Goal: Task Accomplishment & Management: Use online tool/utility

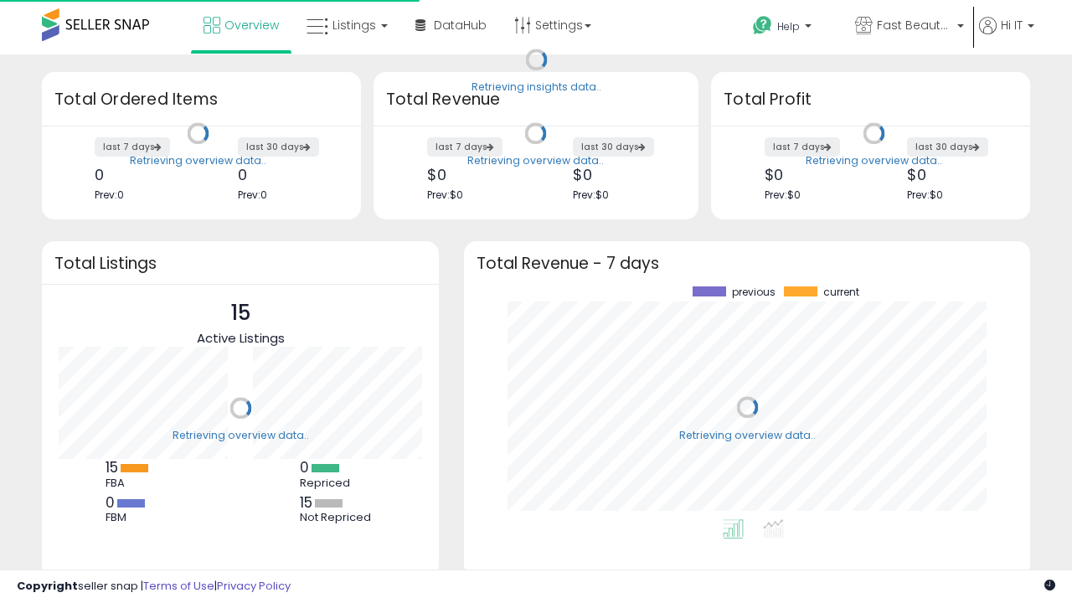
scroll to position [233, 533]
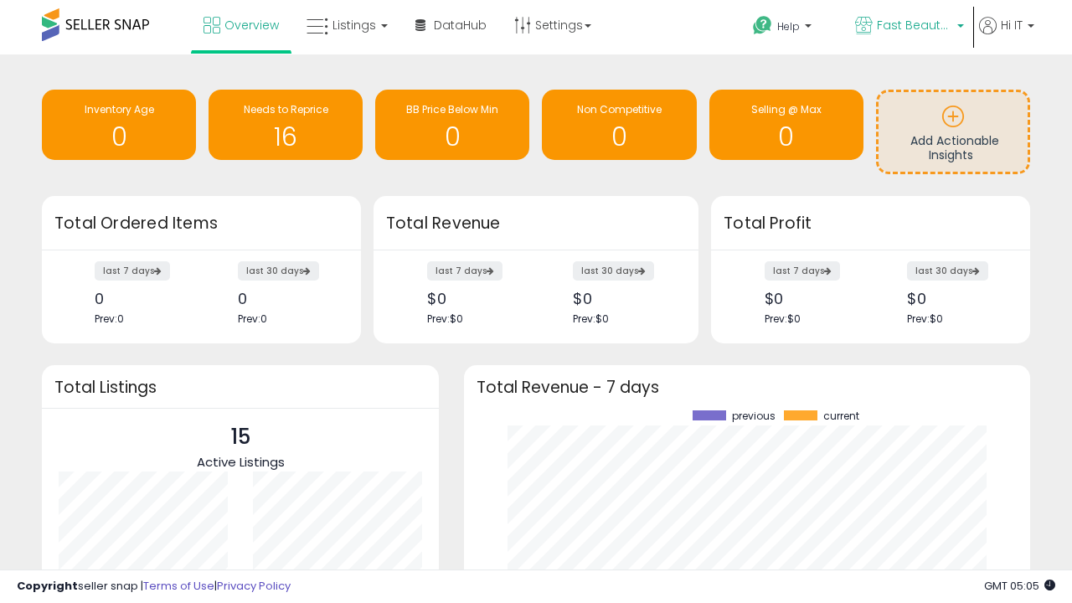
click at [908, 27] on span "Fast Beauty ([GEOGRAPHIC_DATA])" at bounding box center [914, 25] width 75 height 17
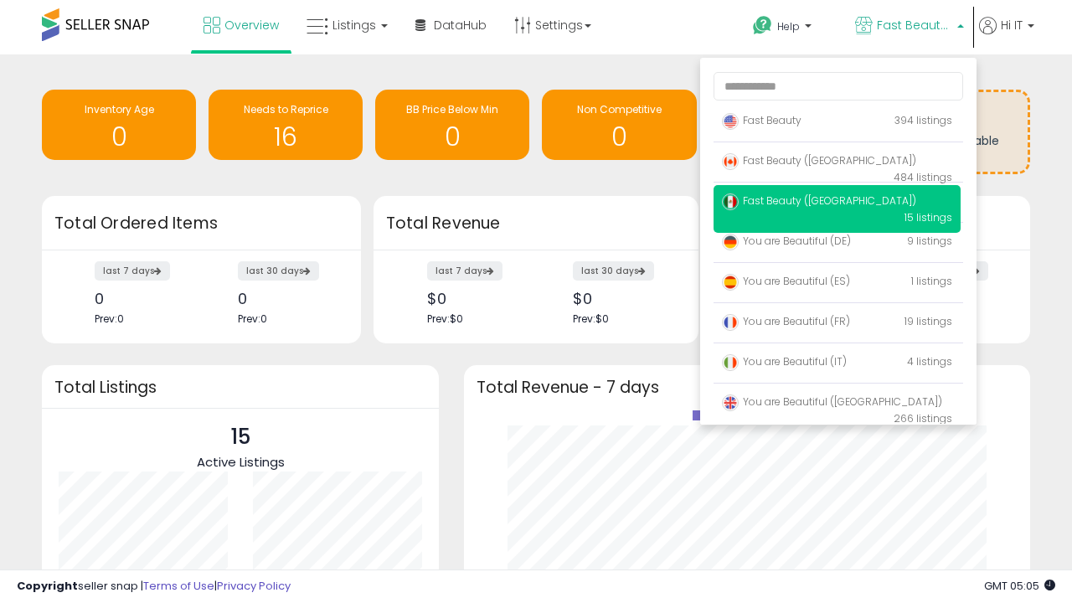
click at [837, 163] on span "Fast Beauty ([GEOGRAPHIC_DATA])" at bounding box center [819, 160] width 194 height 14
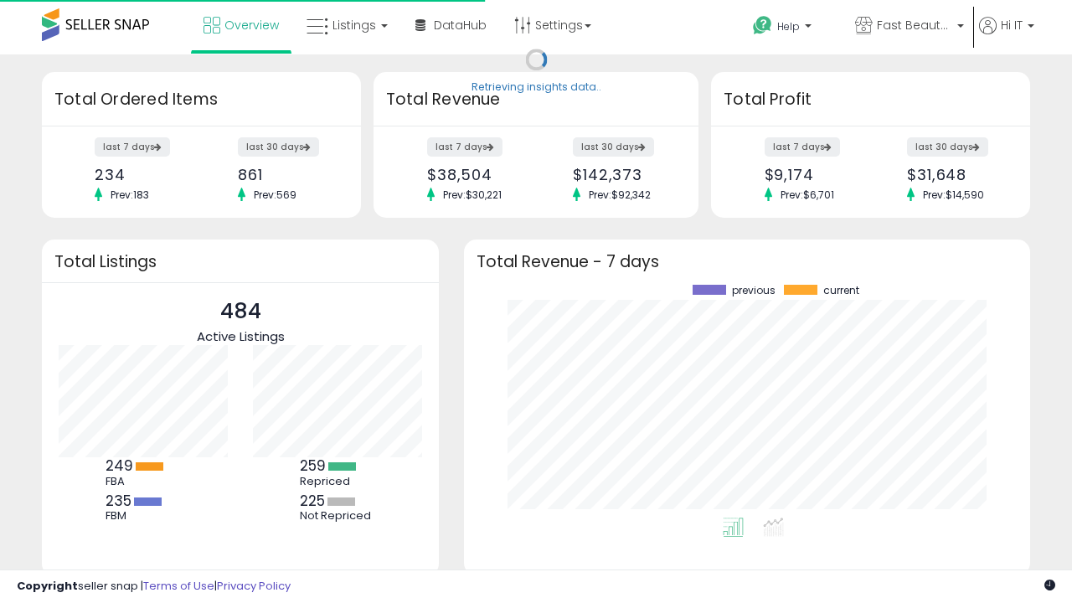
scroll to position [233, 533]
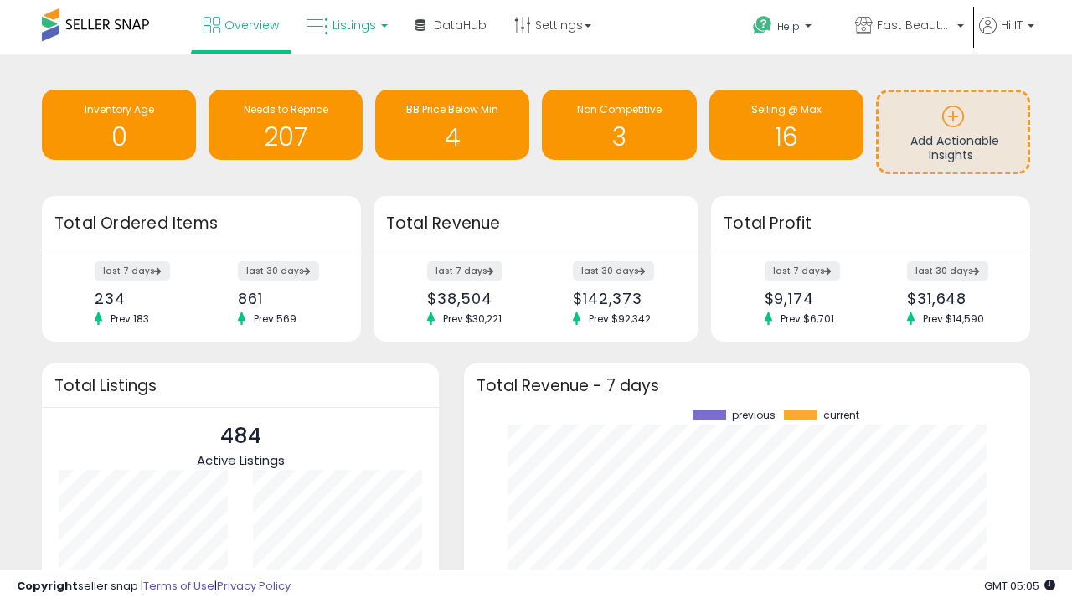
click at [345, 25] on span "Listings" at bounding box center [354, 25] width 44 height 17
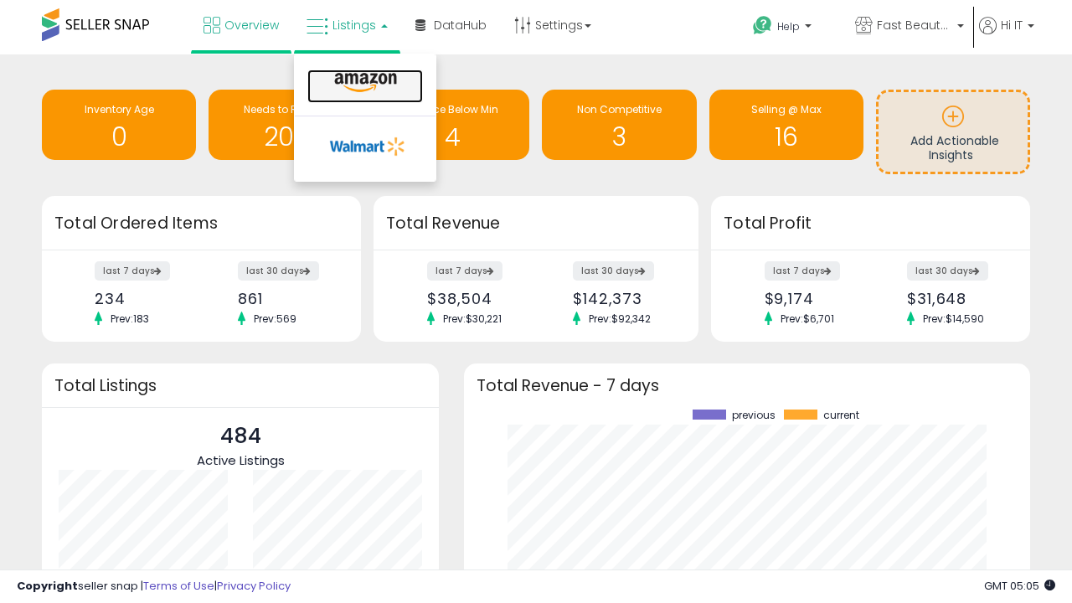
click at [363, 83] on icon at bounding box center [365, 83] width 73 height 22
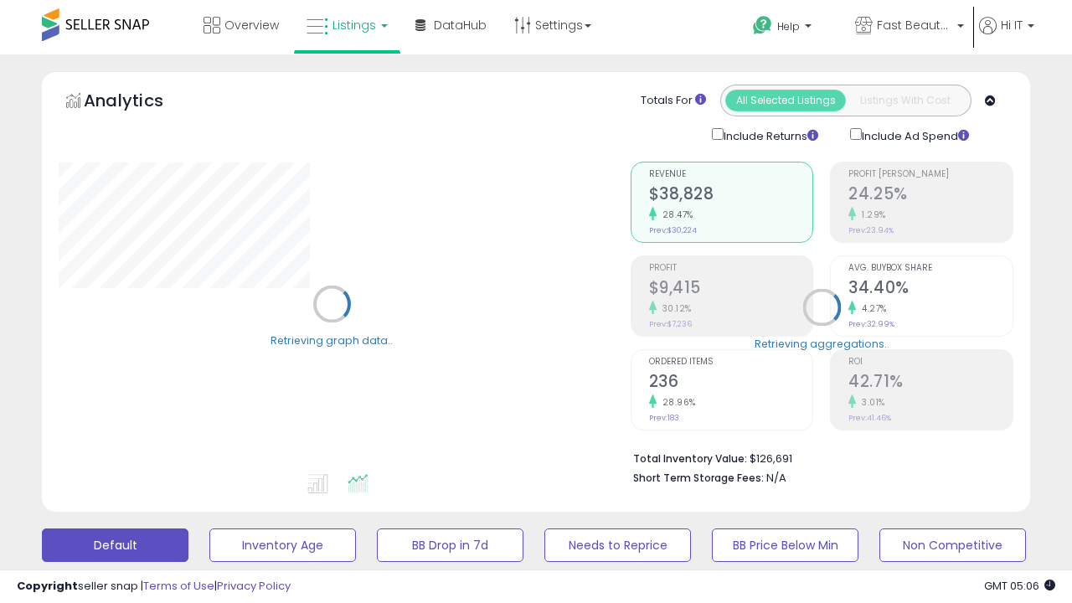
scroll to position [325, 0]
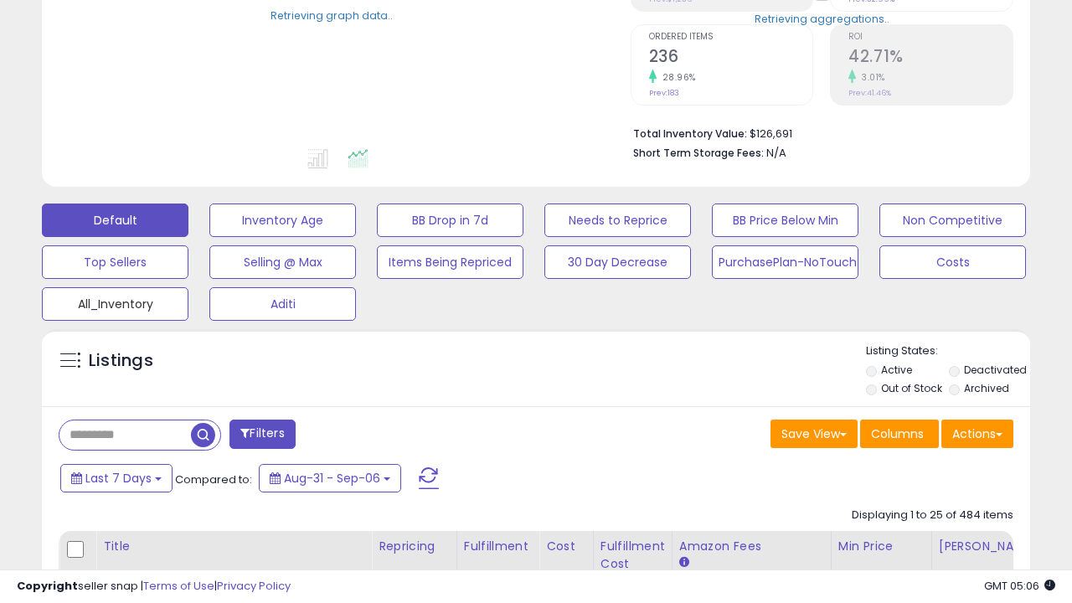
click at [115, 301] on button "All_Inventory" at bounding box center [115, 303] width 147 height 33
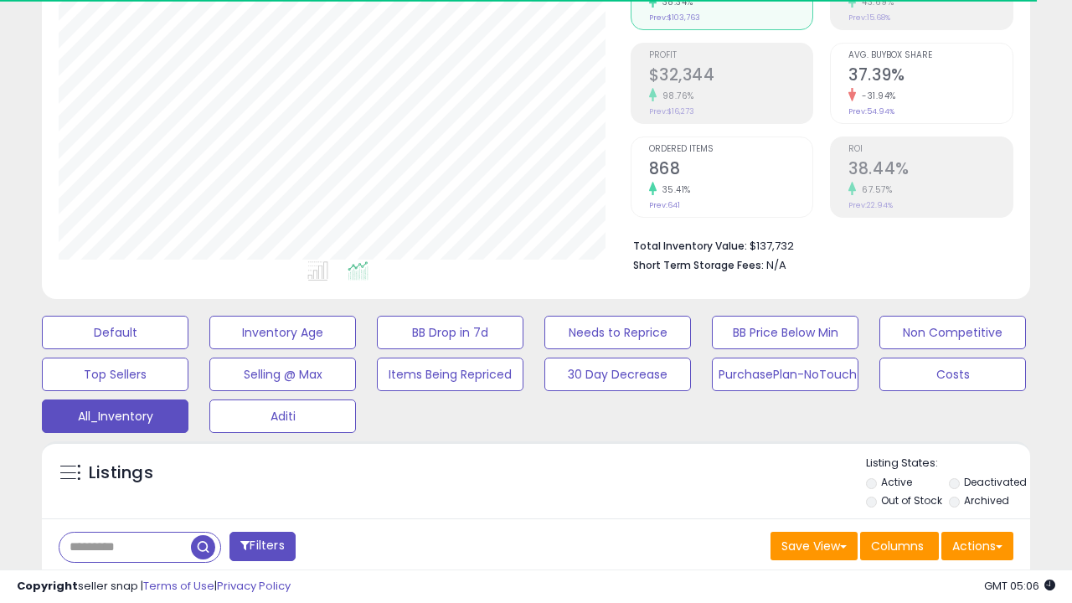
scroll to position [500, 0]
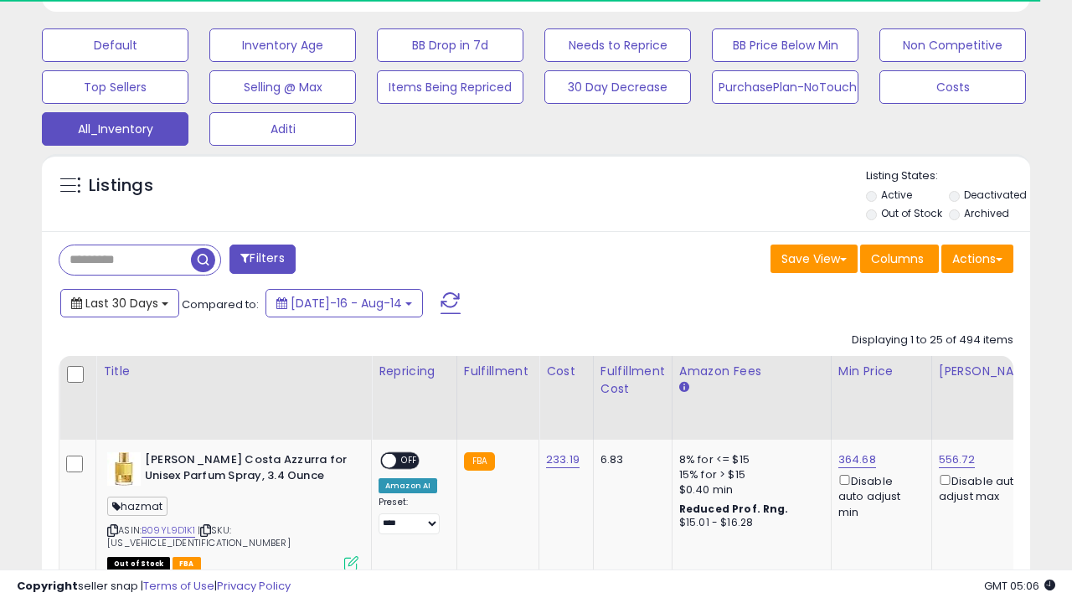
click at [119, 301] on span "Last 30 Days" at bounding box center [121, 303] width 73 height 17
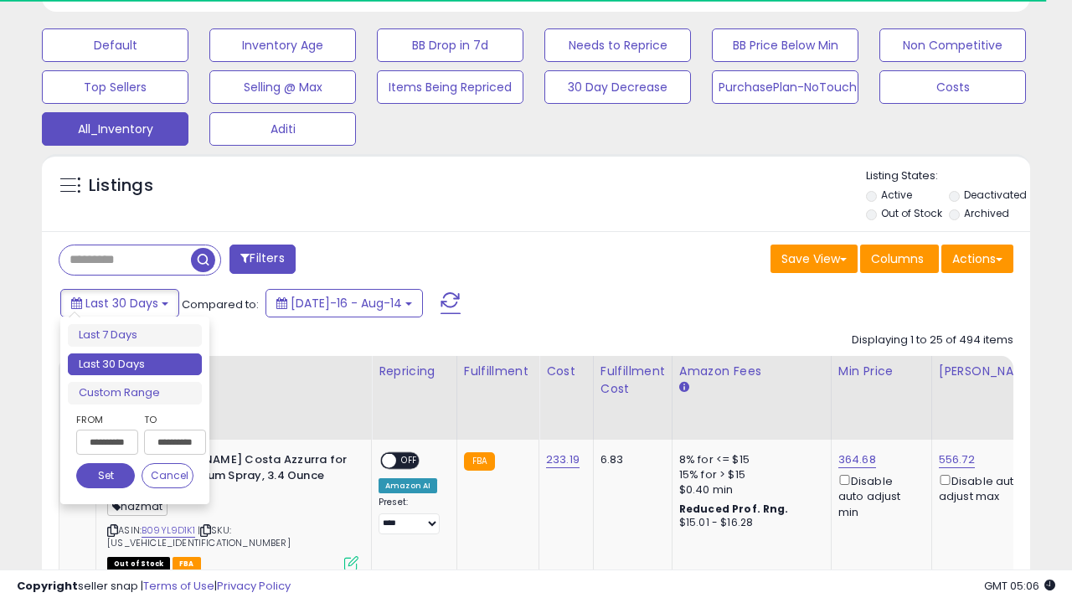
click at [135, 364] on li "Last 30 Days" at bounding box center [135, 364] width 134 height 23
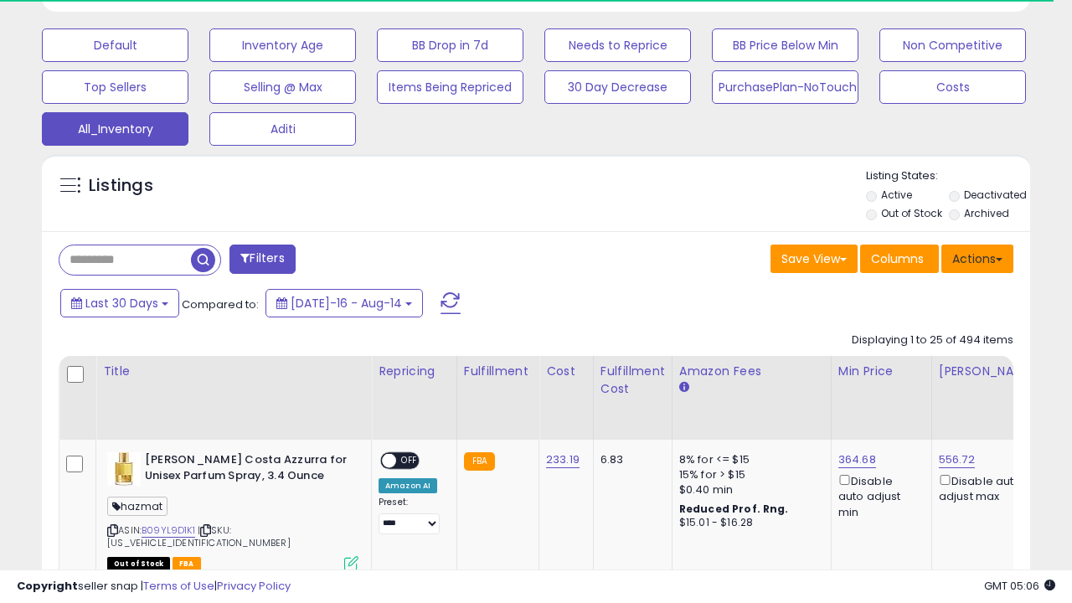
click at [977, 257] on button "Actions" at bounding box center [977, 259] width 72 height 28
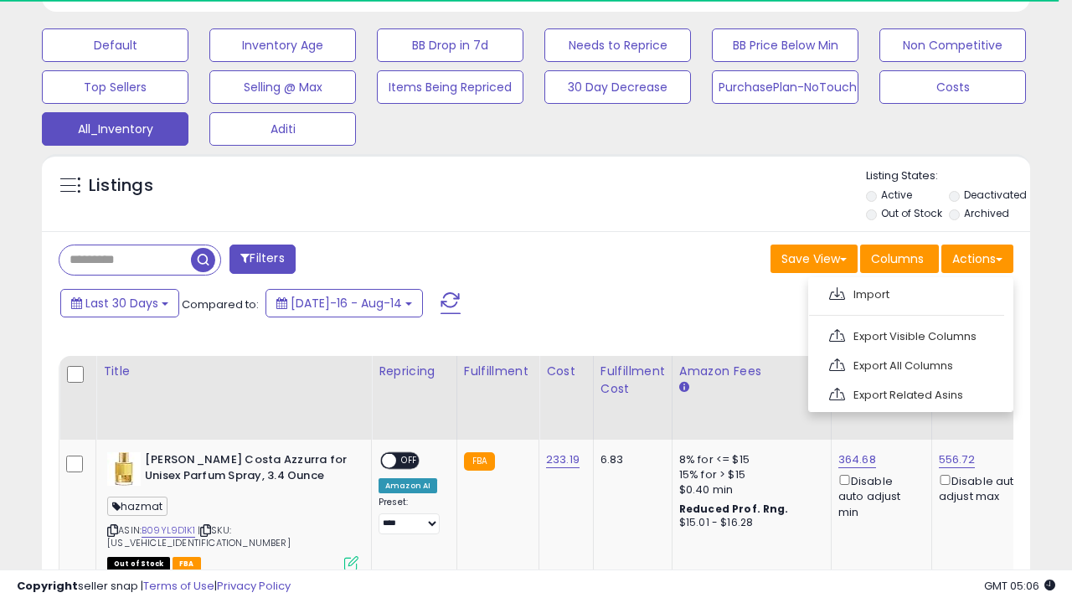
click at [909, 363] on link "Export All Columns" at bounding box center [908, 366] width 183 height 26
